Goal: Information Seeking & Learning: Check status

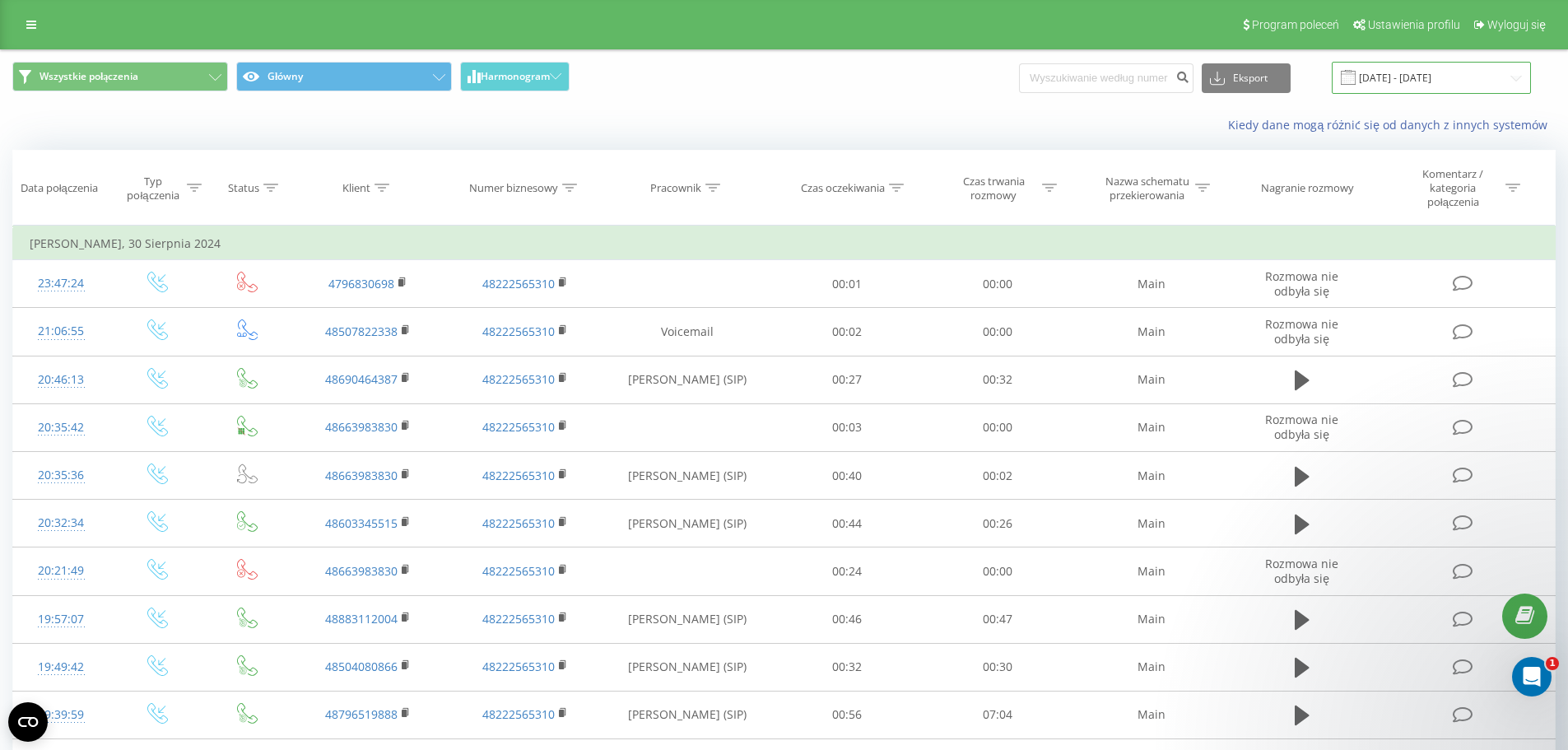
click at [1399, 82] on input "[DATE] - [DATE]" at bounding box center [1432, 77] width 200 height 32
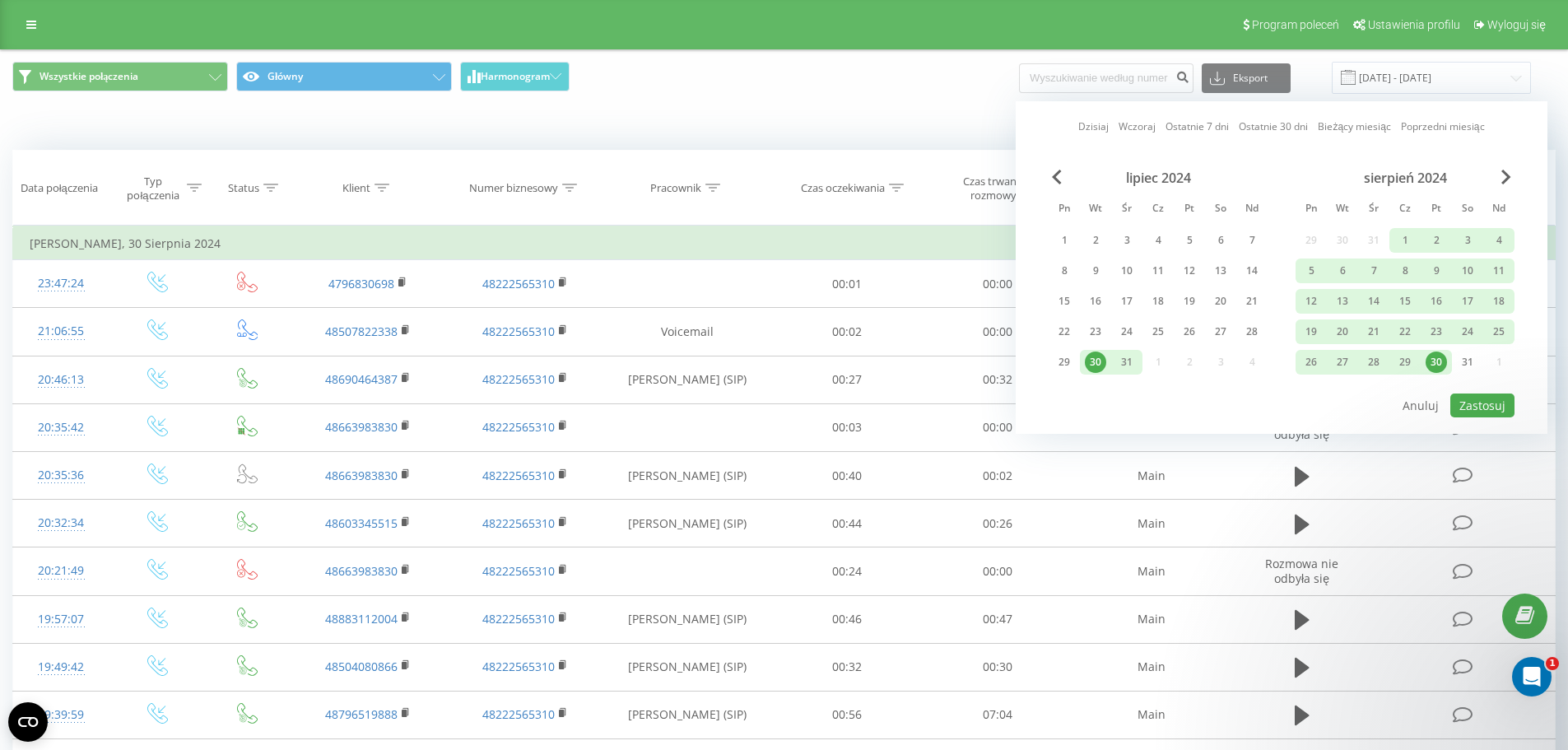
click at [1282, 124] on link "Ostatnie 30 dni" at bounding box center [1274, 126] width 69 height 16
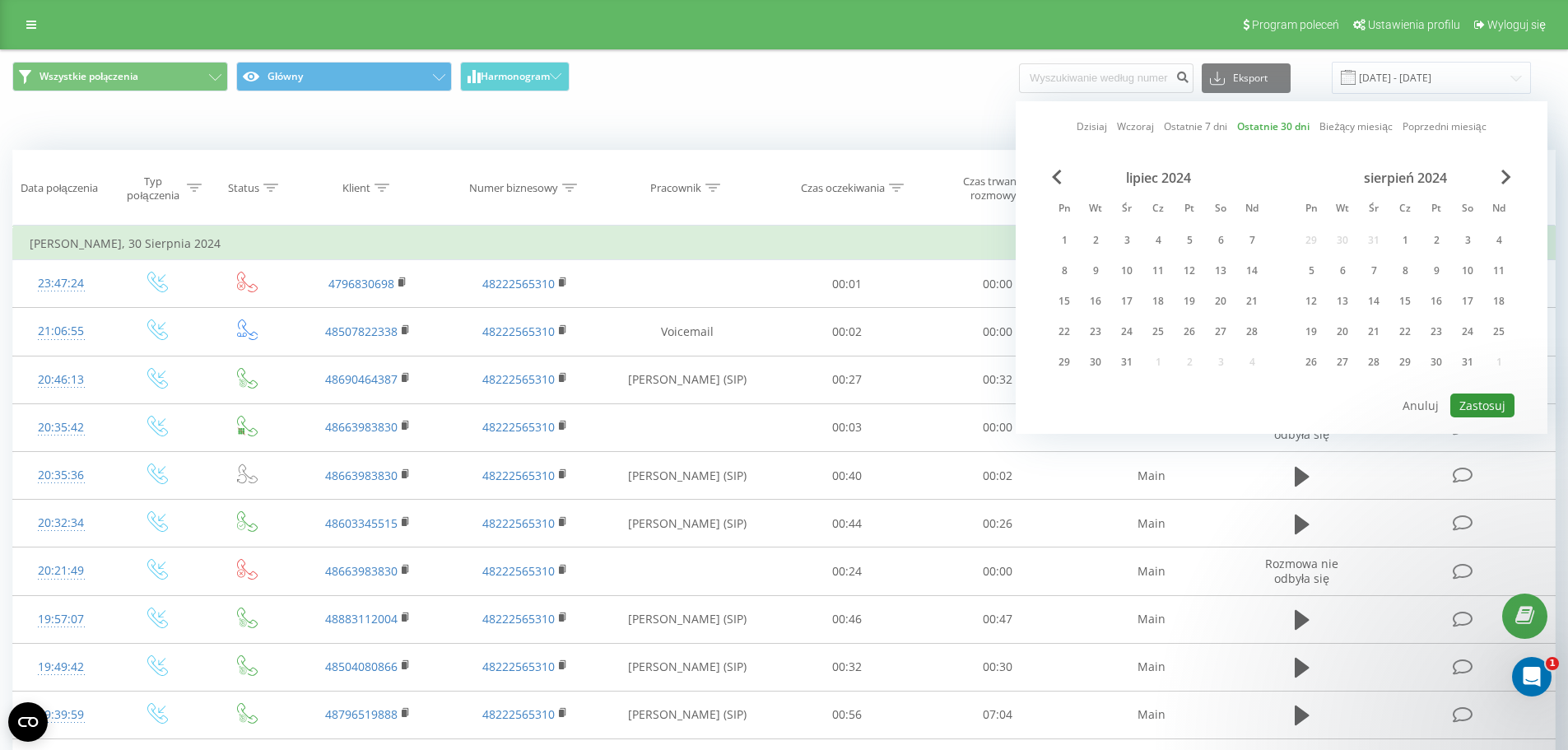
click at [1491, 407] on button "Zastosuj" at bounding box center [1482, 405] width 64 height 24
type input "[DATE] - [DATE]"
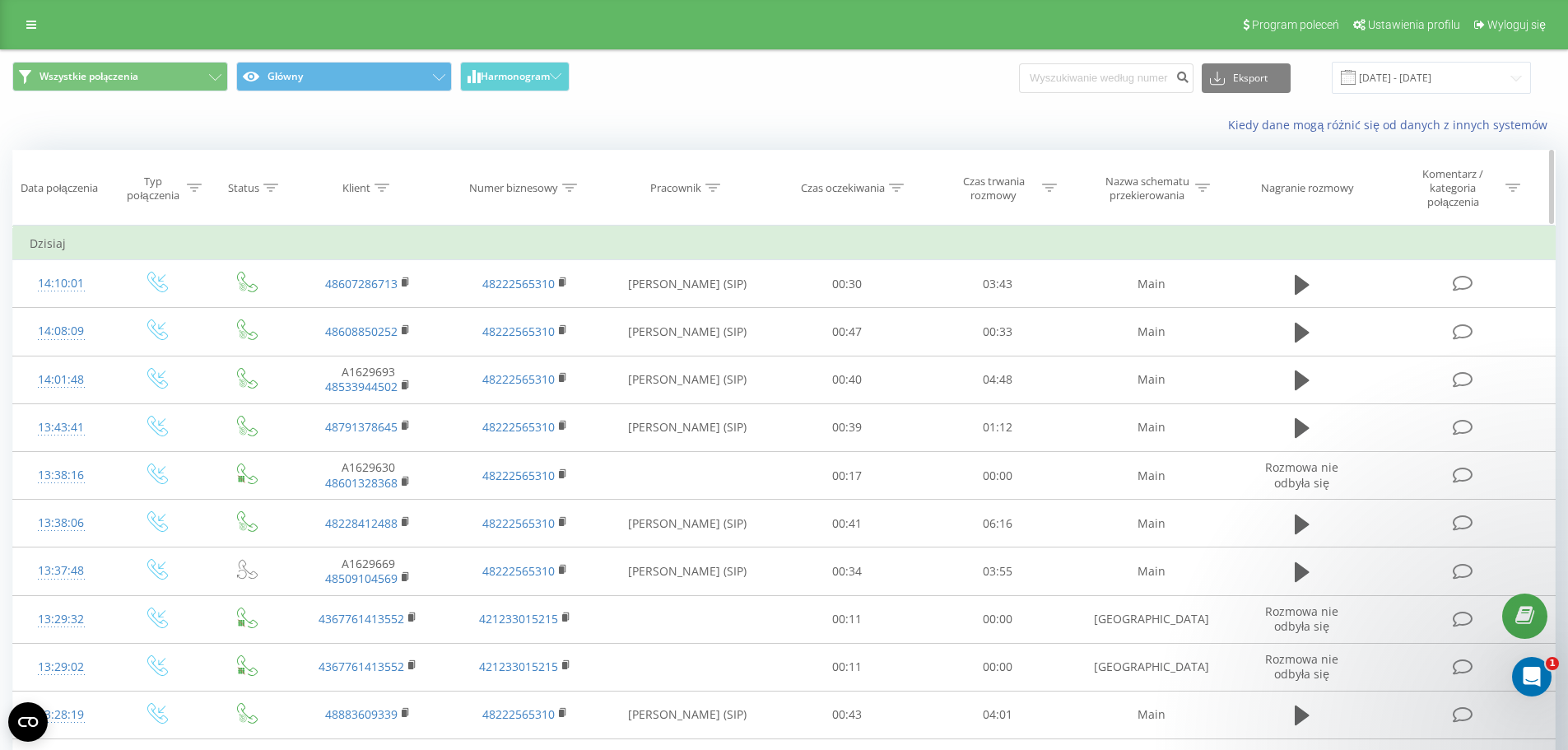
click at [384, 188] on icon at bounding box center [382, 188] width 15 height 8
click at [340, 312] on input "text" at bounding box center [369, 312] width 145 height 29
paste input "665328184"
click at [413, 344] on span "OK" at bounding box center [403, 345] width 46 height 26
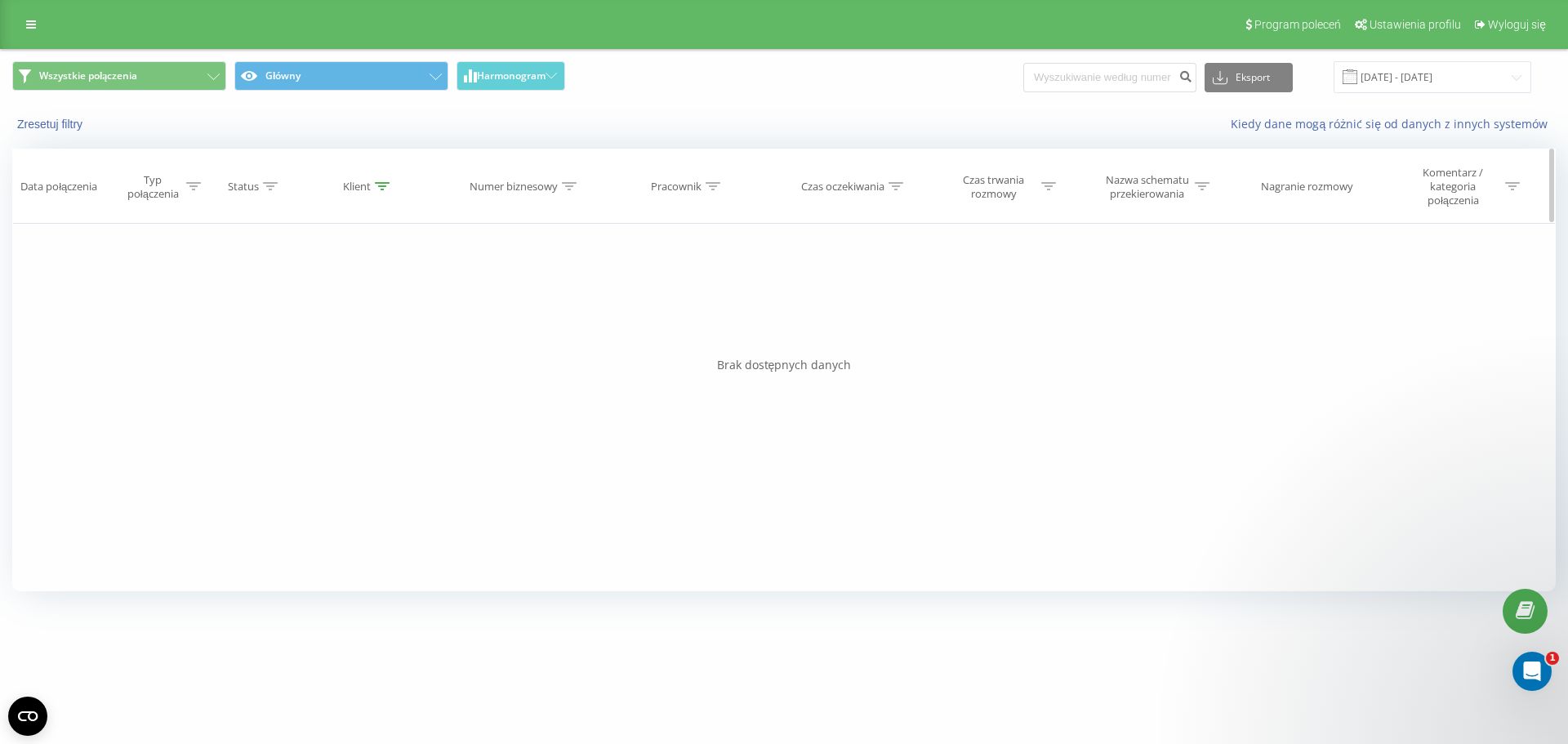
click at [362, 195] on th "Klient" at bounding box center [368, 186] width 157 height 74
click at [379, 190] on icon at bounding box center [382, 186] width 15 height 8
click at [328, 309] on input "665328184" at bounding box center [368, 310] width 144 height 29
paste input "511 831 999"
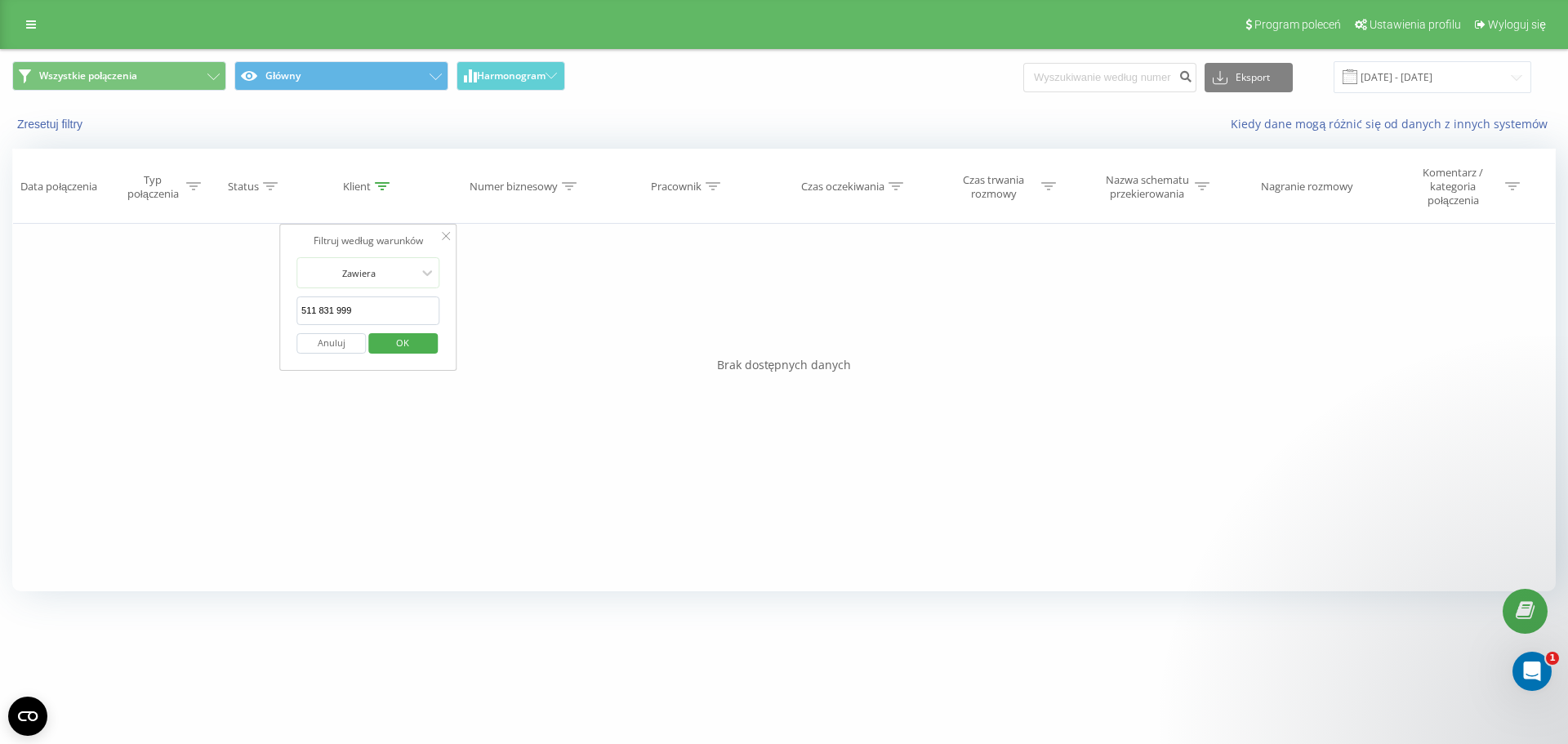
click at [332, 309] on input "511 831 999" at bounding box center [368, 310] width 144 height 29
click at [316, 309] on input "511 831999" at bounding box center [368, 310] width 144 height 29
click at [384, 341] on span "OK" at bounding box center [402, 342] width 46 height 25
click at [1453, 89] on input "[DATE] - [DATE]" at bounding box center [1433, 77] width 198 height 32
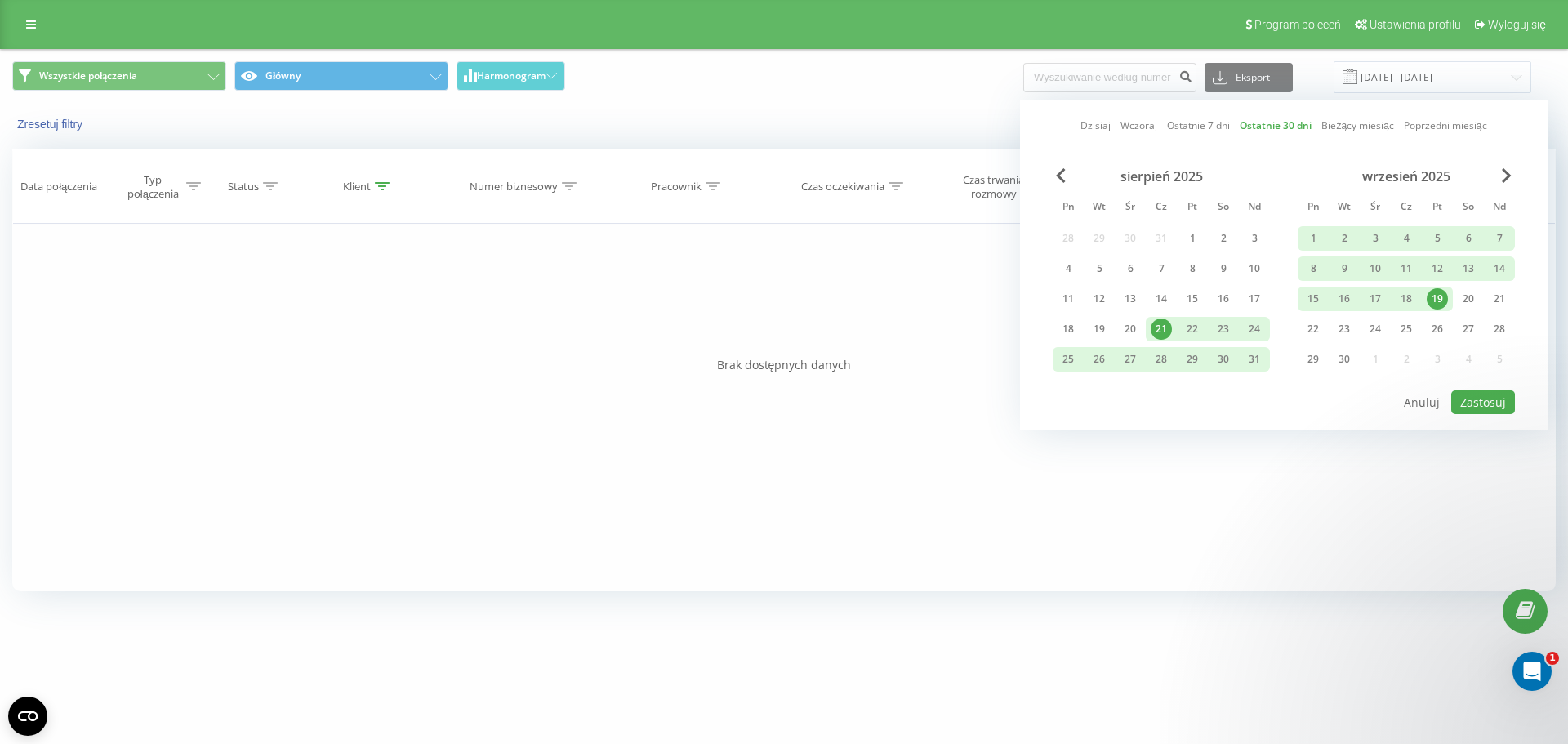
click at [1341, 124] on link "Bieżący miesiąc" at bounding box center [1358, 125] width 72 height 16
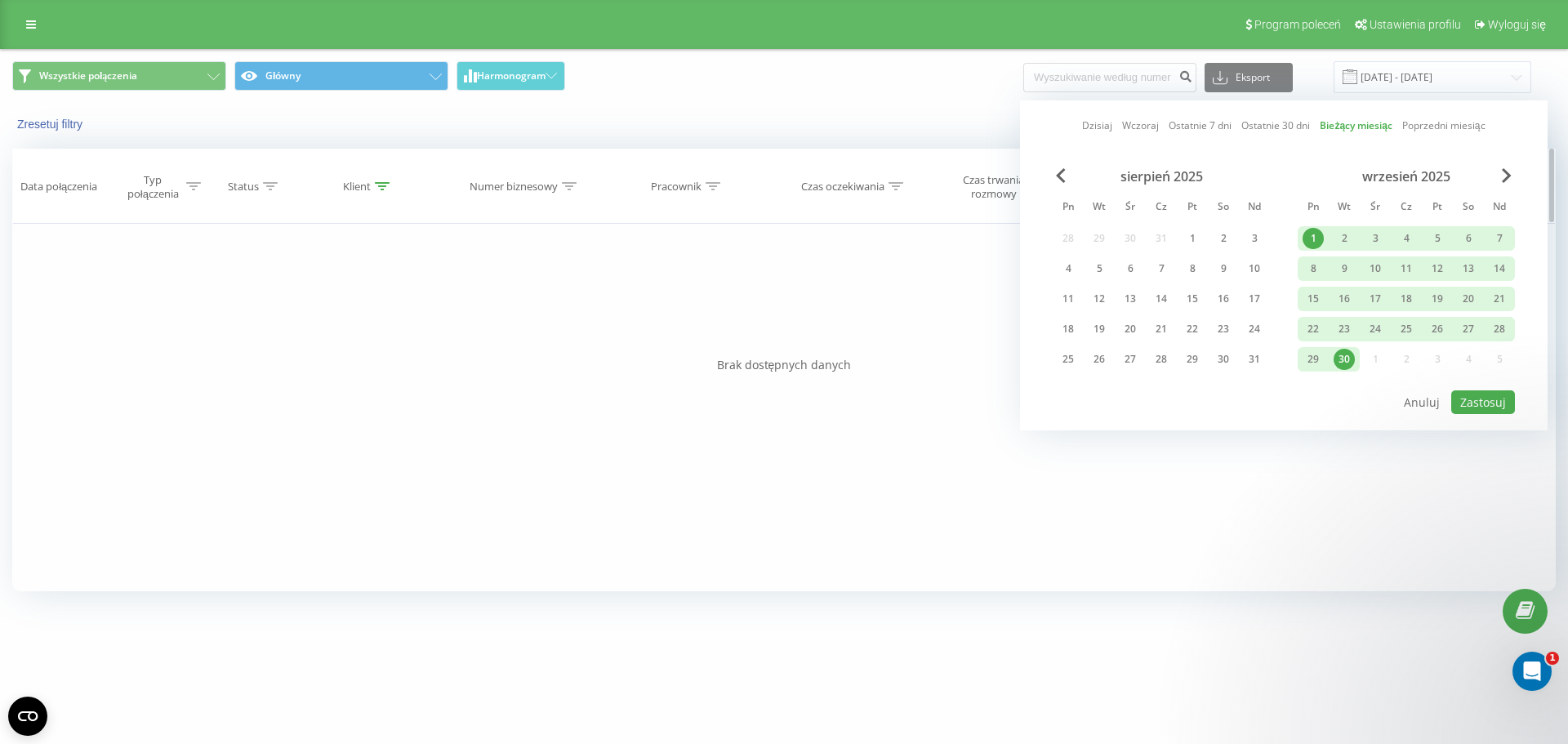
click at [386, 189] on icon at bounding box center [382, 186] width 15 height 8
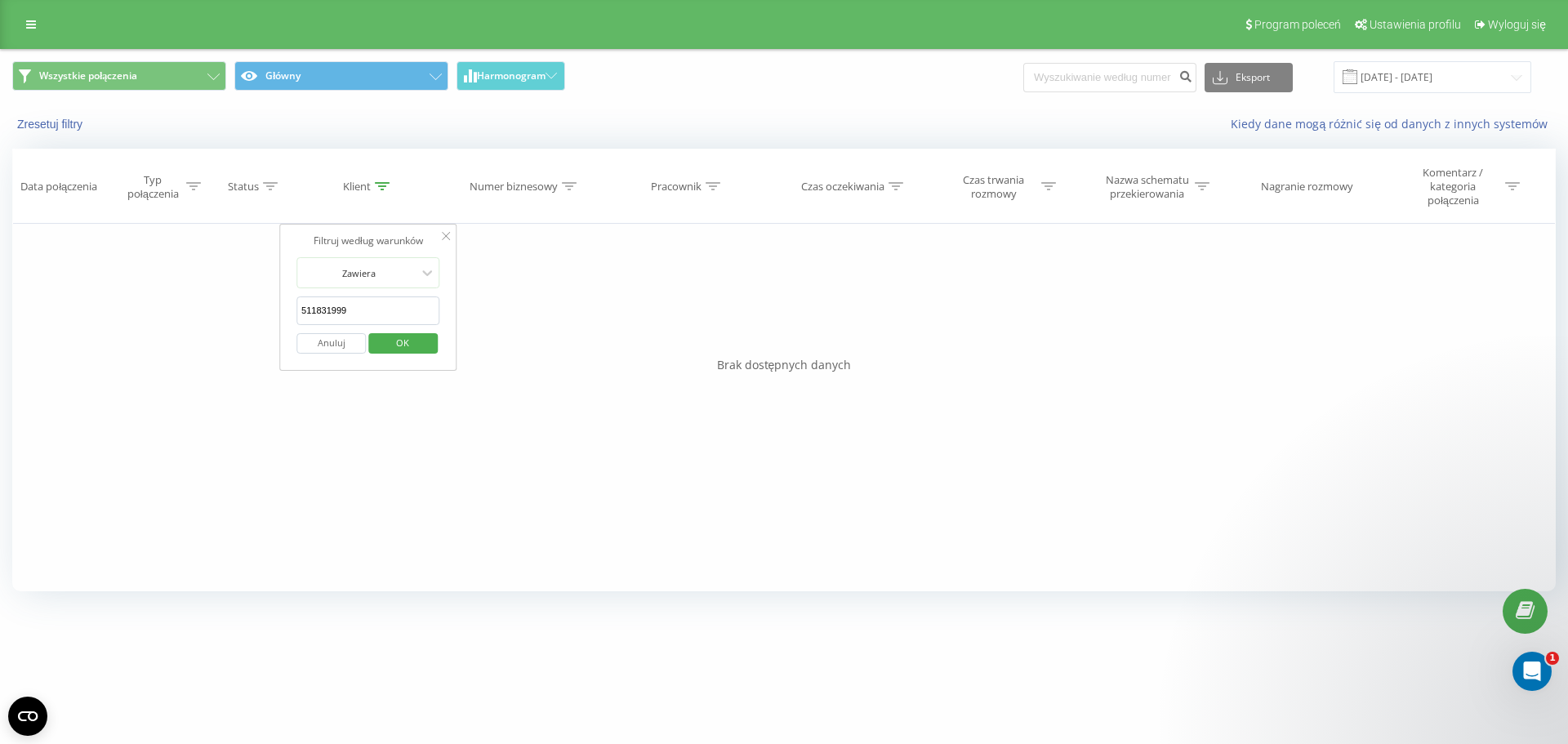
click at [347, 325] on div "Anuluj OK" at bounding box center [368, 343] width 144 height 37
click at [353, 314] on input "511831999" at bounding box center [368, 310] width 144 height 29
paste input "665328184"
type input "665328184"
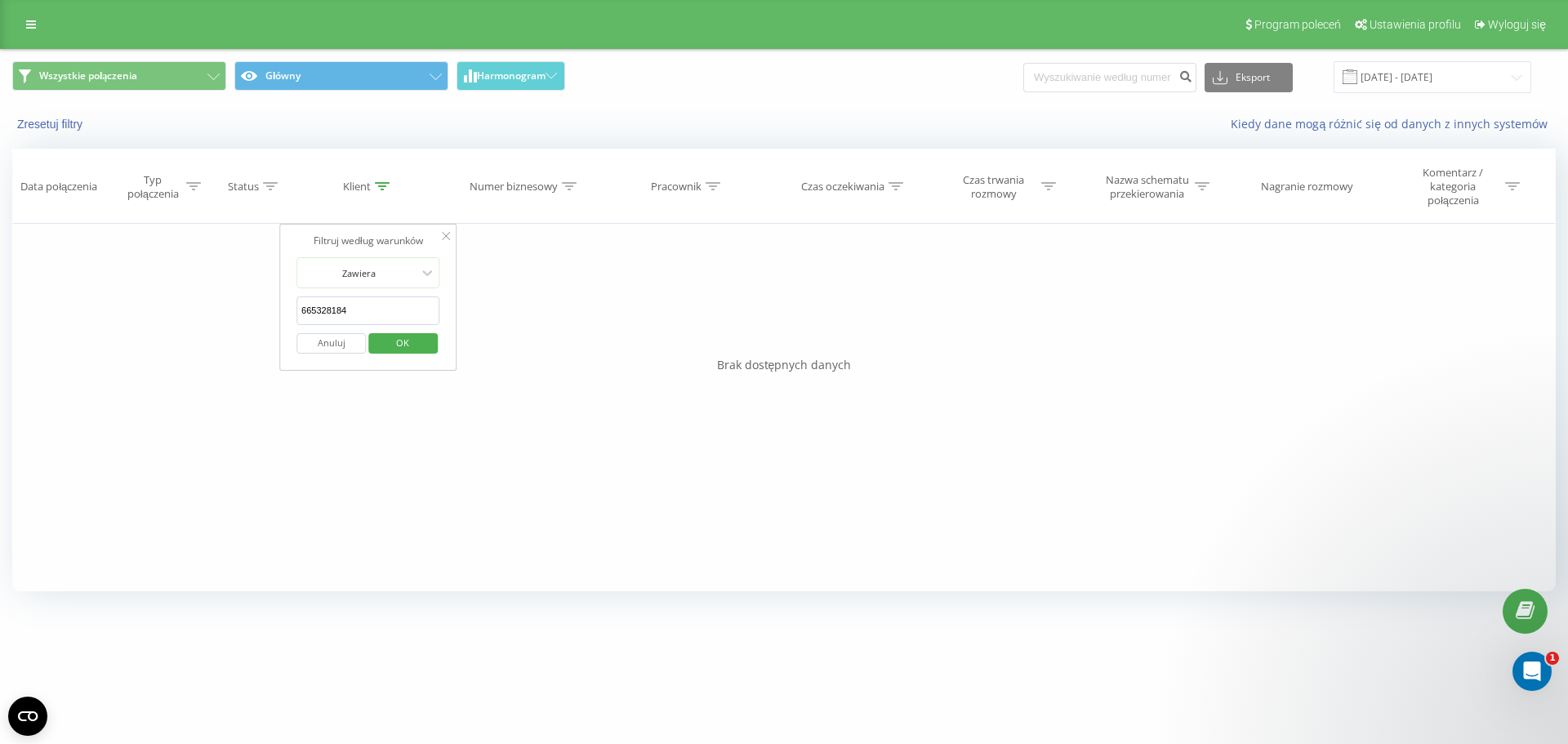
click at [398, 344] on span "OK" at bounding box center [402, 342] width 46 height 25
click at [1404, 86] on input "[DATE] - [DATE]" at bounding box center [1433, 77] width 198 height 32
